Goal: Transaction & Acquisition: Subscribe to service/newsletter

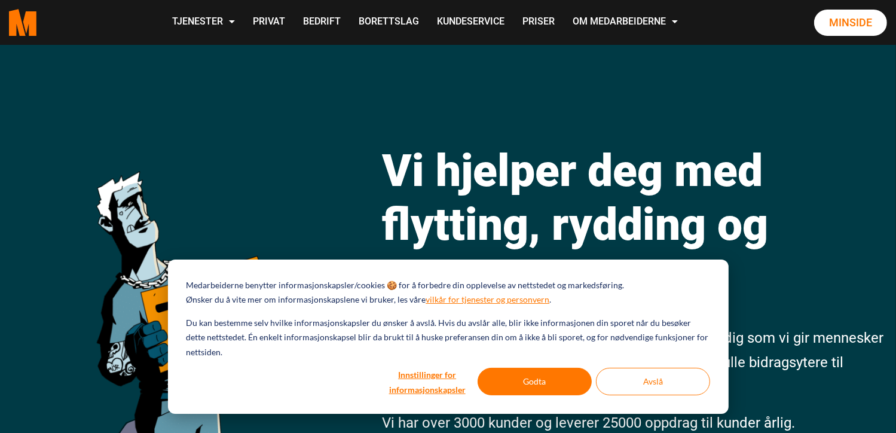
click at [36, 142] on div at bounding box center [37, 134] width 75 height 35
click at [543, 380] on button "Godta" at bounding box center [535, 382] width 114 height 28
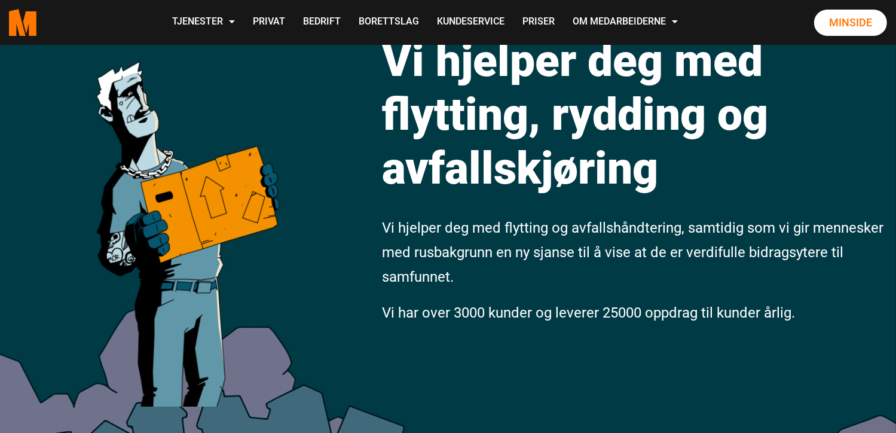
scroll to position [112, 0]
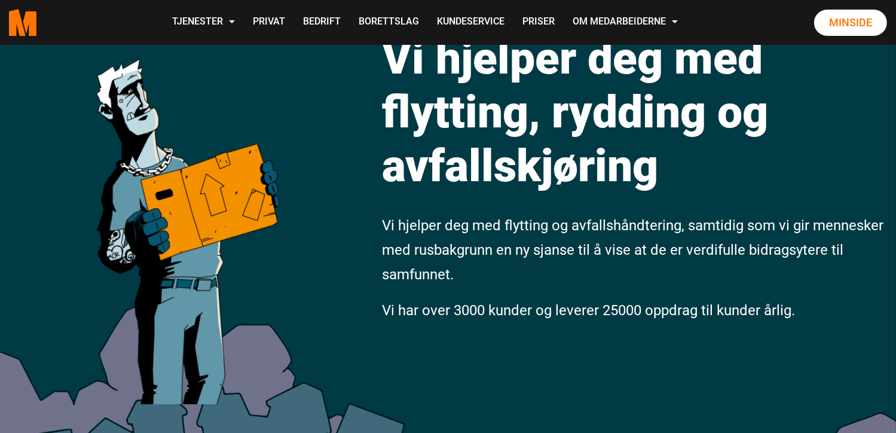
click at [33, 277] on div "Vi hjelper deg med flytting, rydding og avfallskjøring Vi hjelper deg med flytt…" at bounding box center [448, 220] width 896 height 576
click at [277, 23] on link "Privat" at bounding box center [269, 22] width 50 height 42
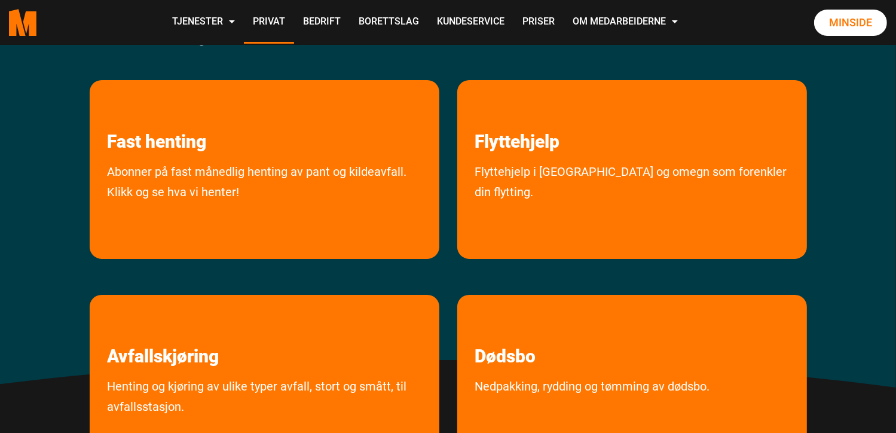
scroll to position [224, 0]
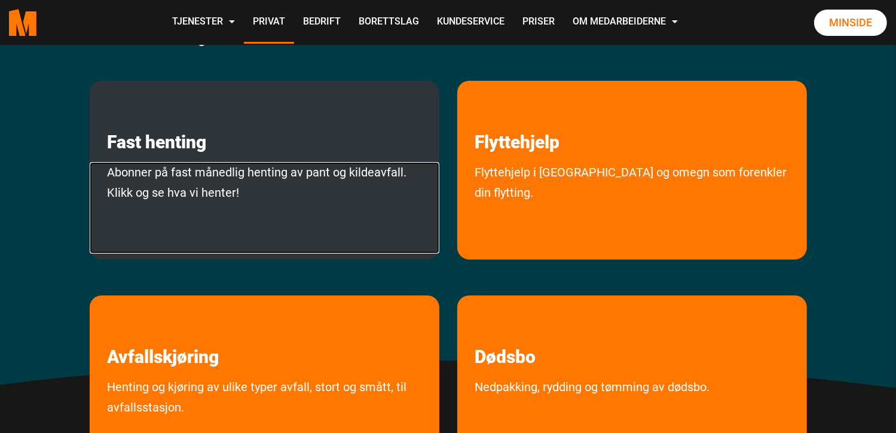
click at [251, 188] on link "Abonner på fast månedlig henting av pant og kildeavfall. Klikk og se hva vi hen…" at bounding box center [265, 207] width 350 height 91
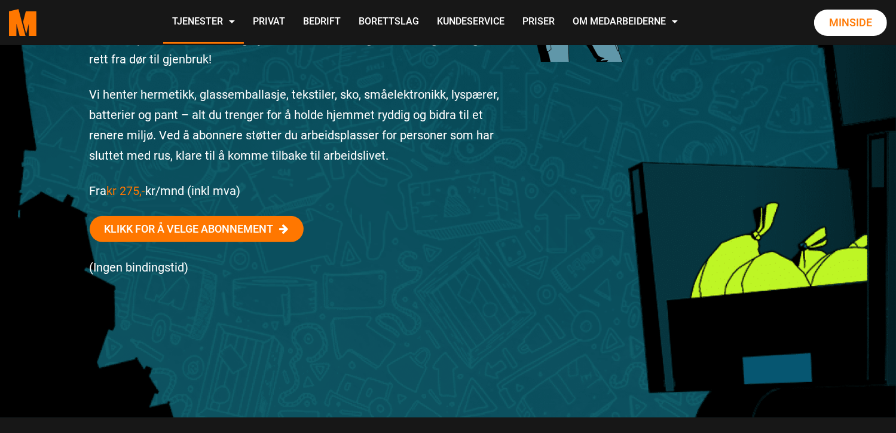
scroll to position [291, 0]
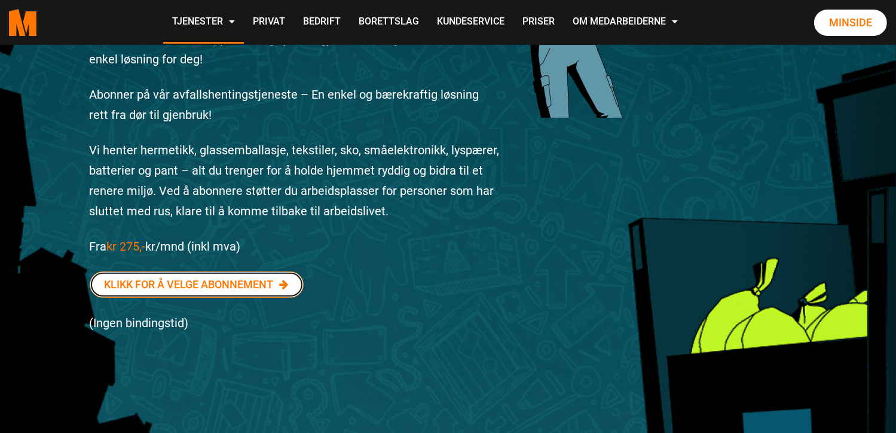
click at [175, 279] on link "Klikk for å velge abonnement" at bounding box center [197, 284] width 214 height 26
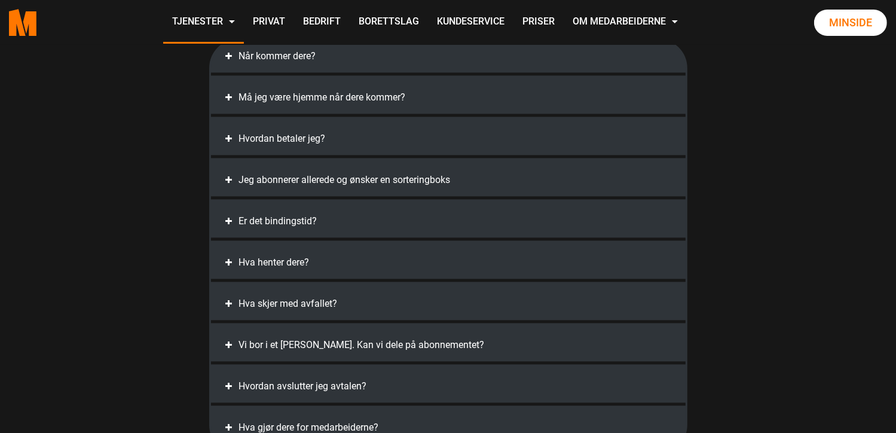
scroll to position [2657, 0]
click at [307, 94] on div "Må jeg være hjemme når dere kommer?" at bounding box center [448, 98] width 451 height 20
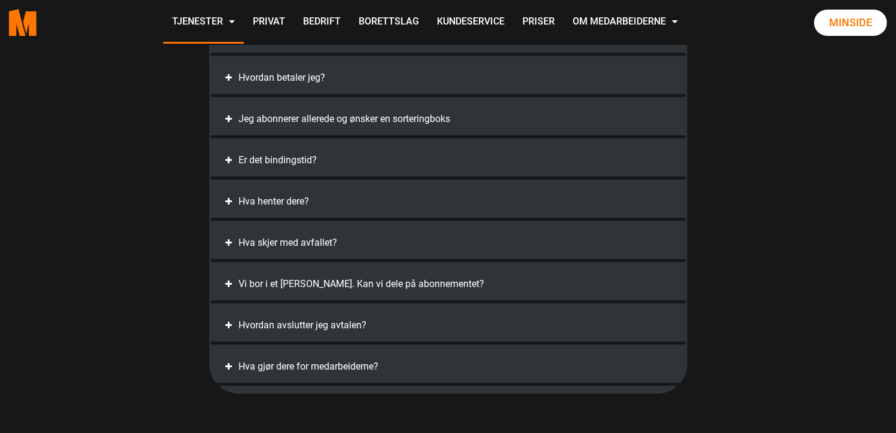
scroll to position [3397, 0]
click at [368, 273] on div "Vi bor i et sameie. Kan vi dele på abonnementet?" at bounding box center [448, 283] width 451 height 20
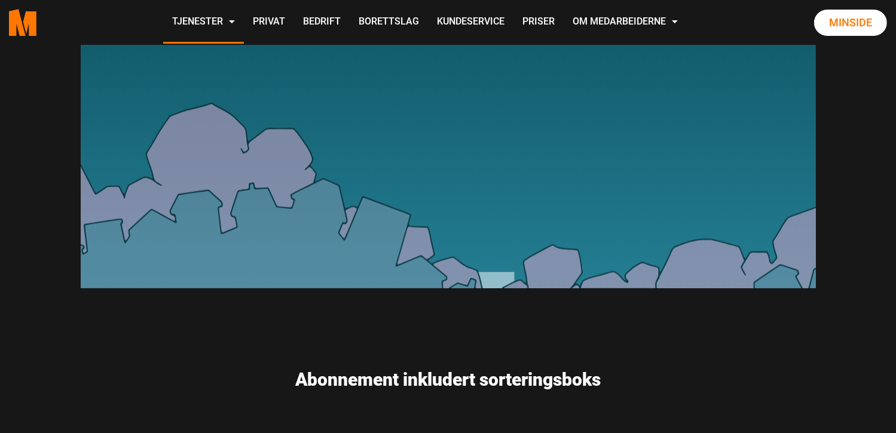
scroll to position [1587, 0]
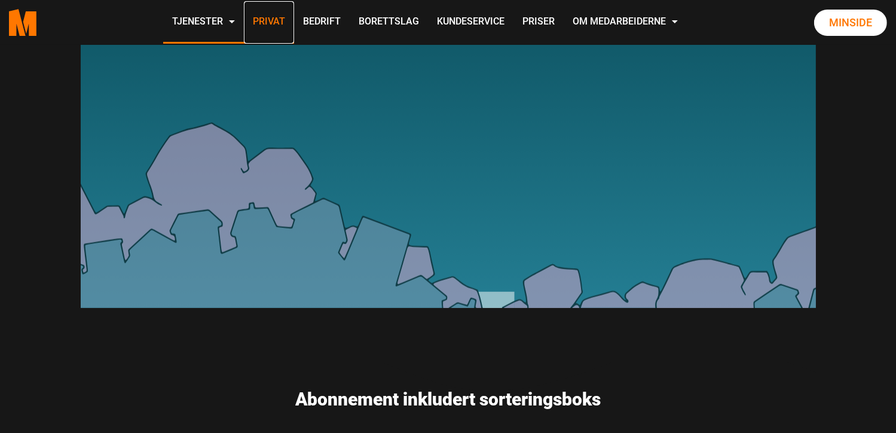
click at [270, 28] on link "Privat" at bounding box center [269, 22] width 50 height 42
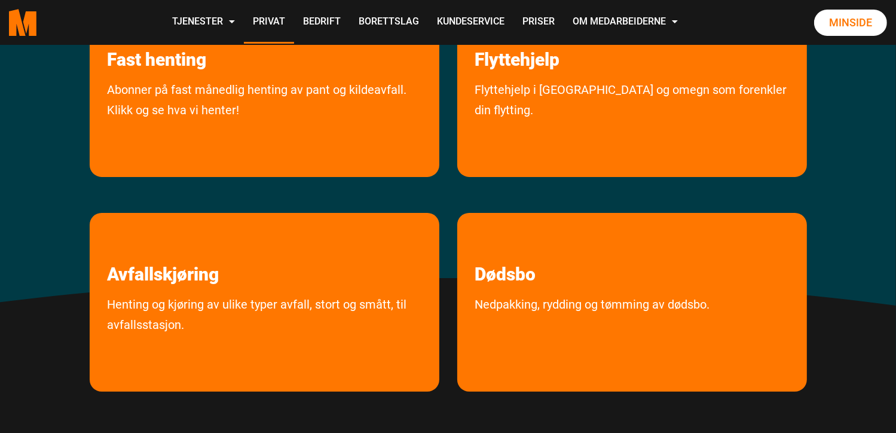
scroll to position [361, 0]
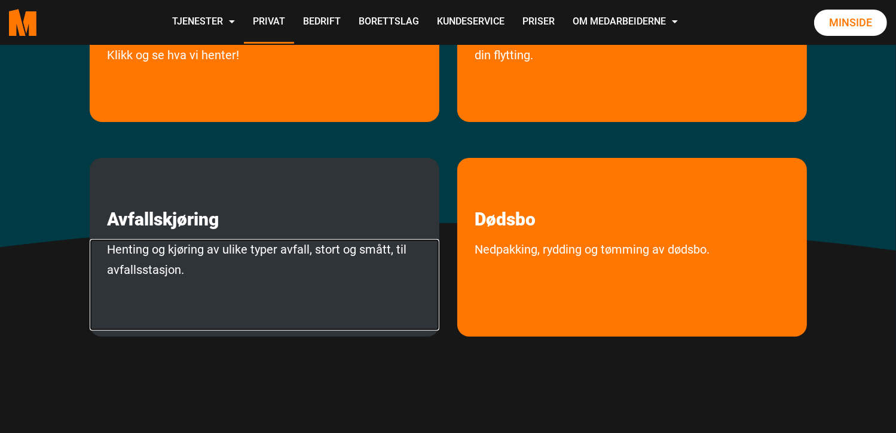
click at [331, 257] on link "Henting og kjøring av ulike typer avfall, stort og smått, til avfallsstasjon." at bounding box center [265, 284] width 350 height 91
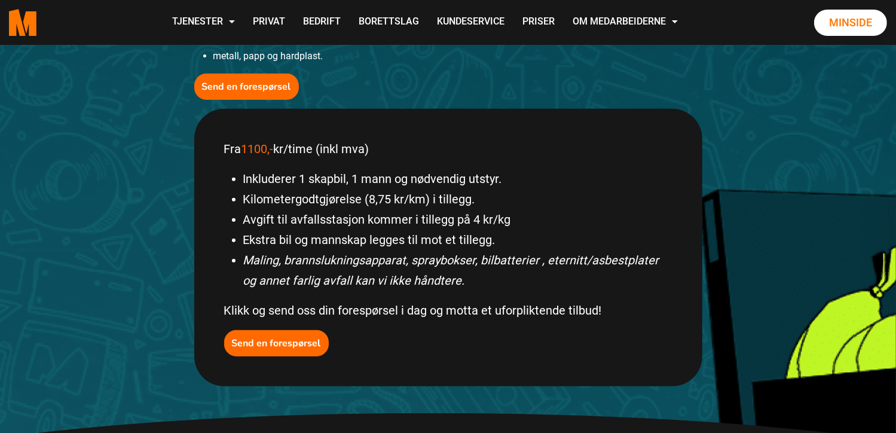
scroll to position [500, 0]
click at [454, 351] on div "Send en forespørsel" at bounding box center [448, 343] width 448 height 26
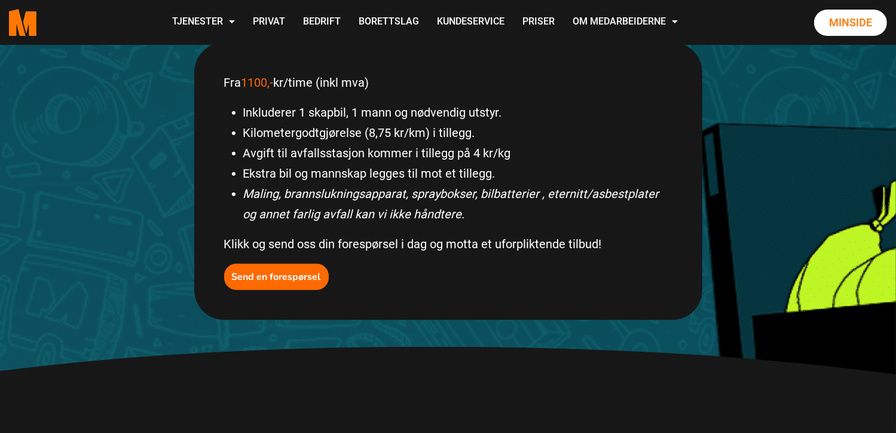
scroll to position [0, 0]
